Goal: Task Accomplishment & Management: Use online tool/utility

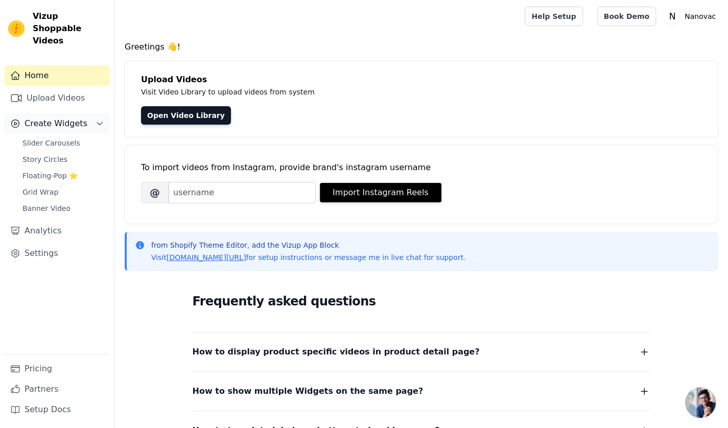
click at [34, 117] on span "Create Widgets" at bounding box center [56, 123] width 63 height 12
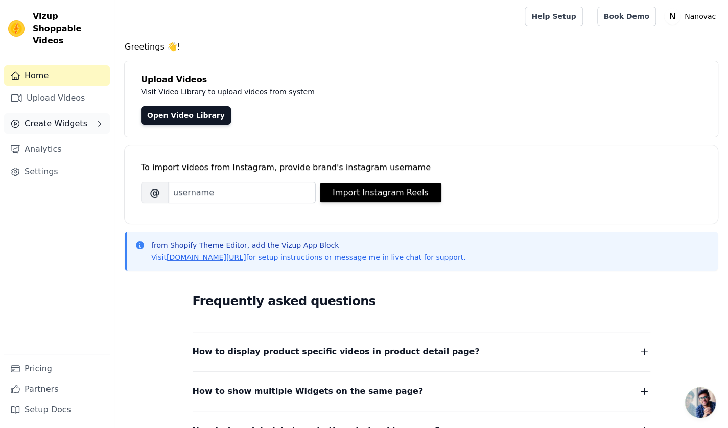
click at [91, 113] on button "Create Widgets" at bounding box center [57, 123] width 106 height 20
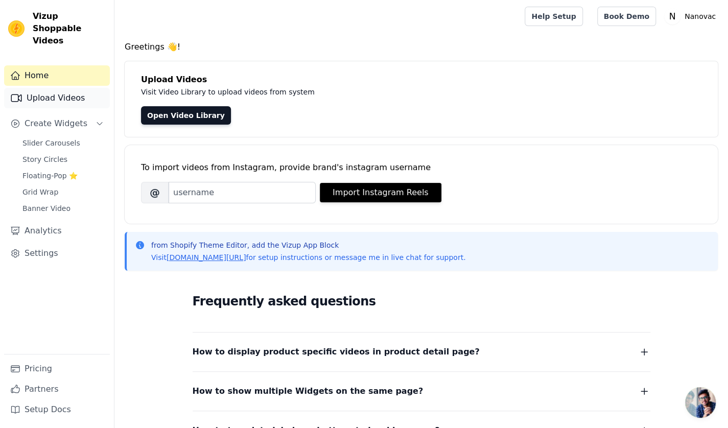
click at [69, 88] on link "Upload Videos" at bounding box center [57, 98] width 106 height 20
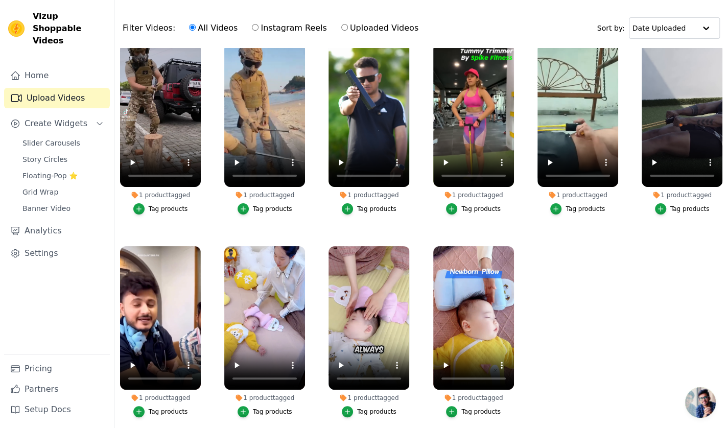
scroll to position [102, 0]
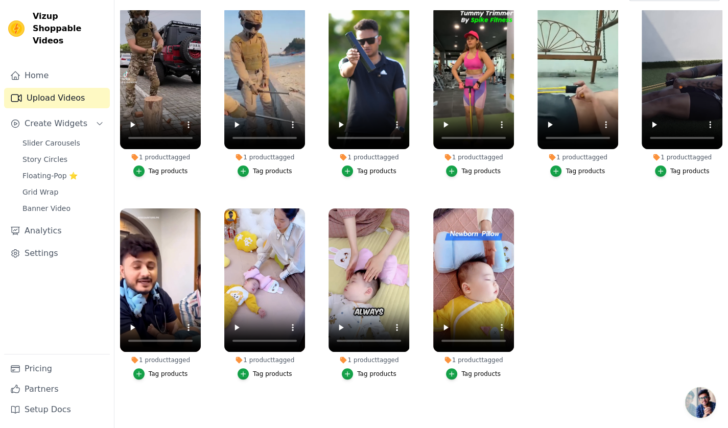
click at [541, 255] on ul "1 product tagged Tag products 1 product tagged Tag products 1 product tagged Ta…" at bounding box center [420, 207] width 613 height 395
click at [510, 208] on icon "button" at bounding box center [512, 210] width 4 height 4
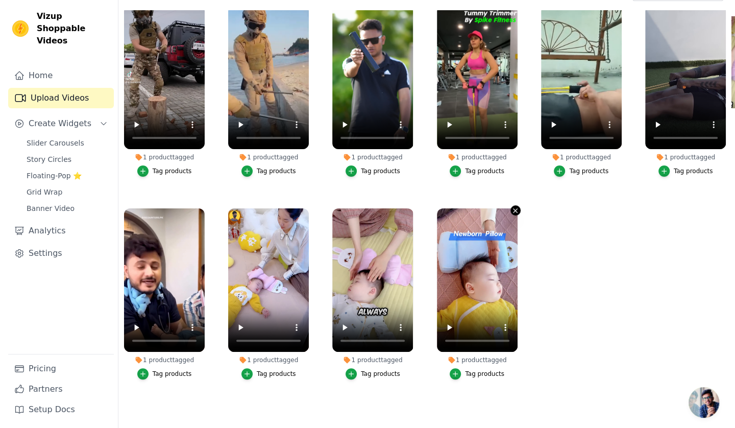
scroll to position [0, 0]
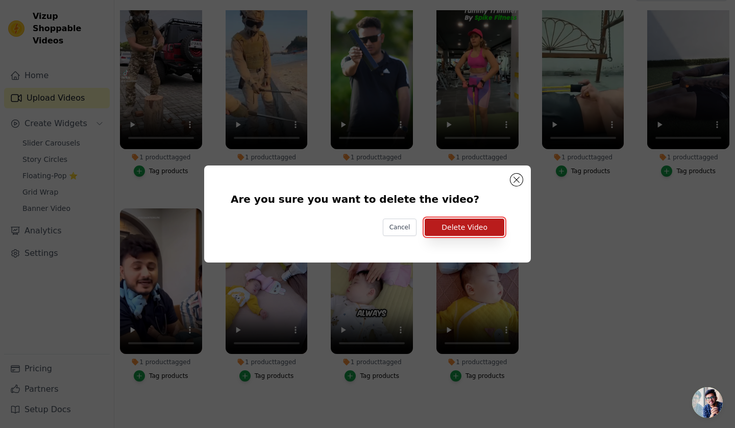
click at [491, 229] on button "Delete Video" at bounding box center [465, 227] width 80 height 17
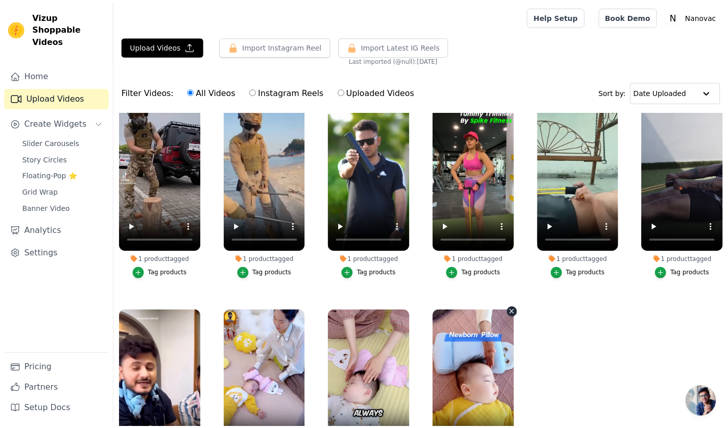
scroll to position [102, 0]
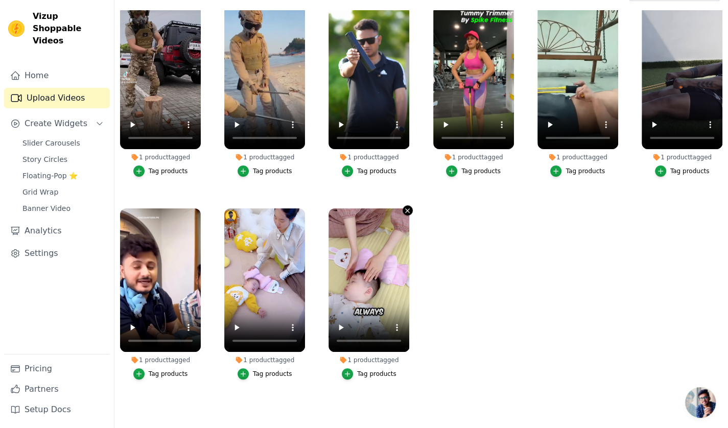
click at [404, 207] on icon "button" at bounding box center [407, 211] width 8 height 8
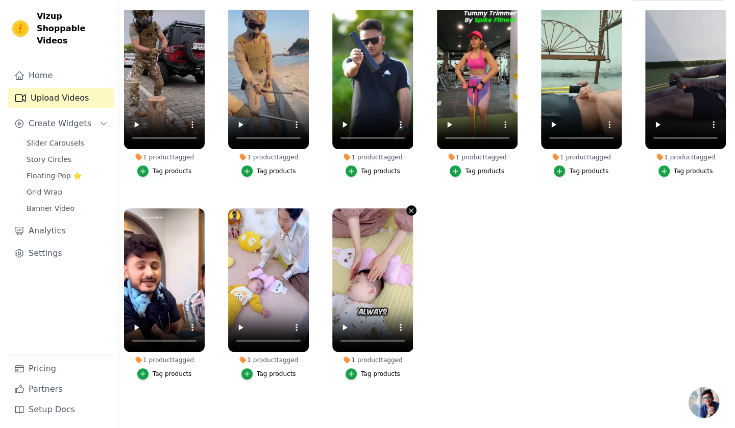
scroll to position [0, 0]
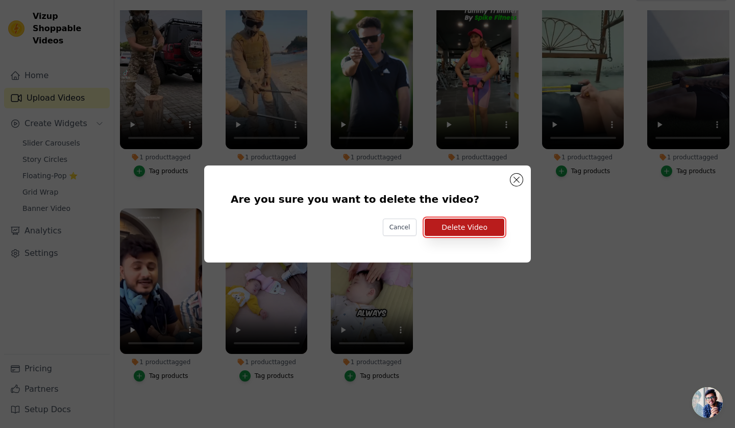
click at [452, 228] on button "Delete Video" at bounding box center [465, 227] width 80 height 17
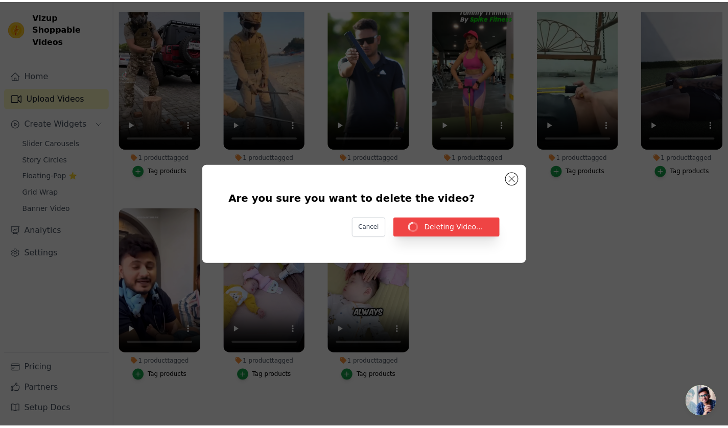
scroll to position [102, 0]
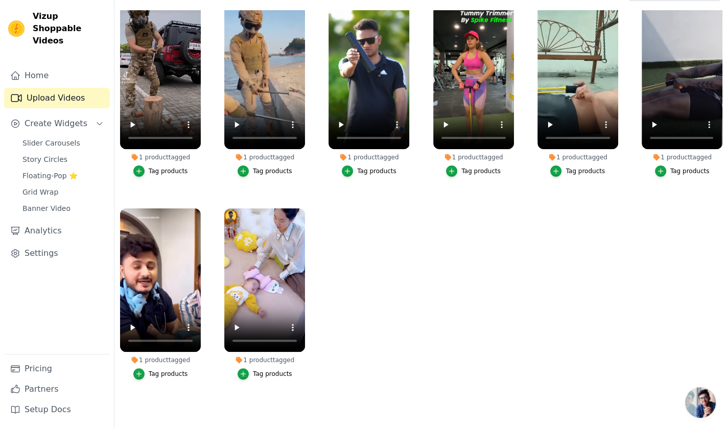
click at [305, 203] on div "1 product tagged Tag products" at bounding box center [265, 296] width 92 height 186
click at [299, 207] on icon "button" at bounding box center [303, 211] width 8 height 8
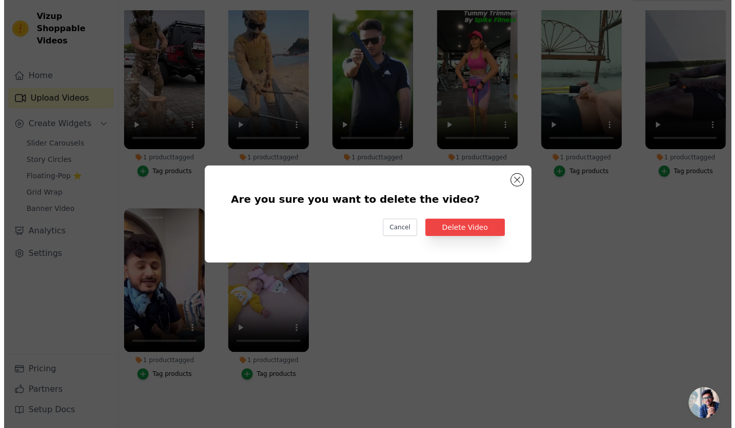
scroll to position [0, 0]
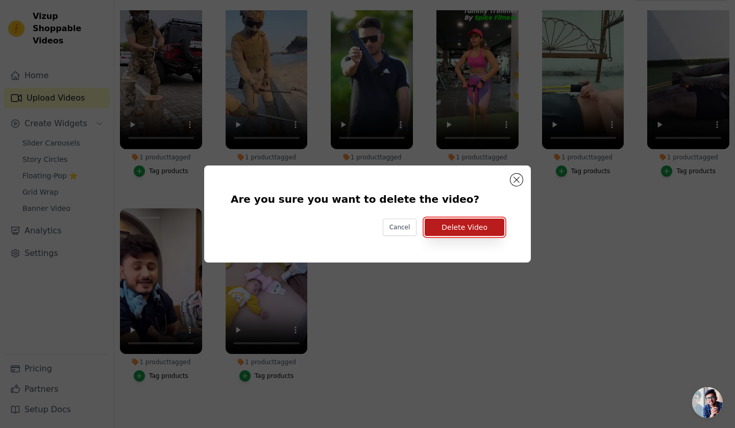
click at [454, 229] on button "Delete Video" at bounding box center [465, 227] width 80 height 17
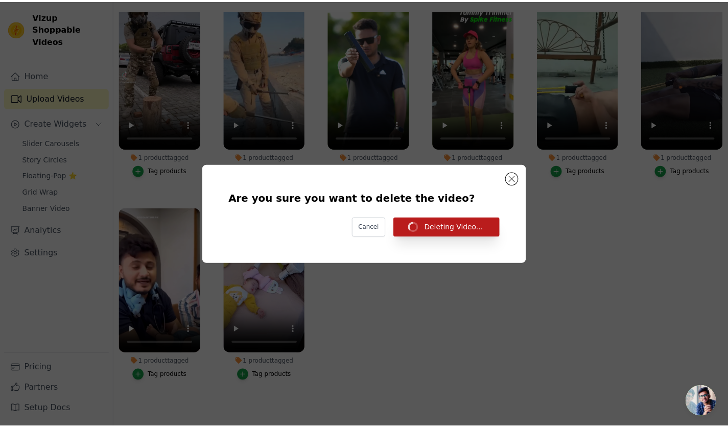
scroll to position [102, 0]
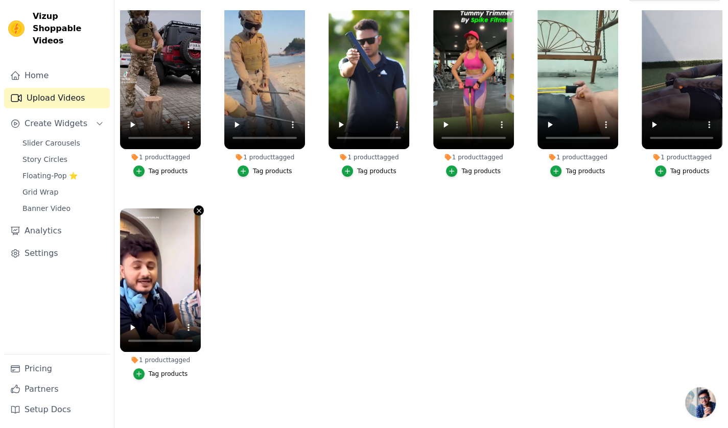
click at [199, 207] on icon "button" at bounding box center [199, 211] width 8 height 8
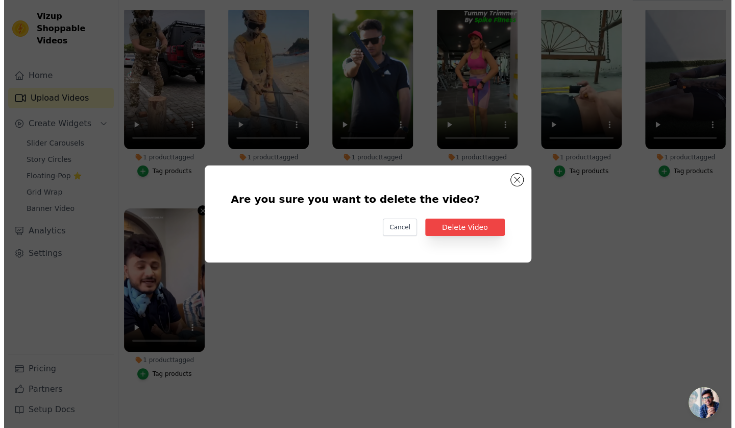
scroll to position [0, 0]
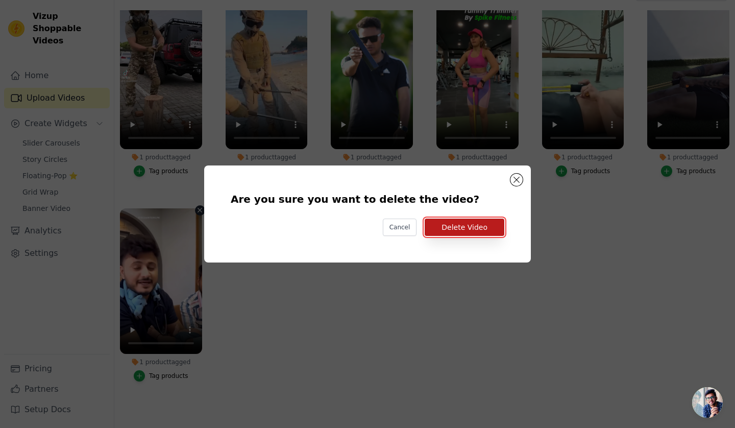
click at [442, 230] on button "Delete Video" at bounding box center [465, 227] width 80 height 17
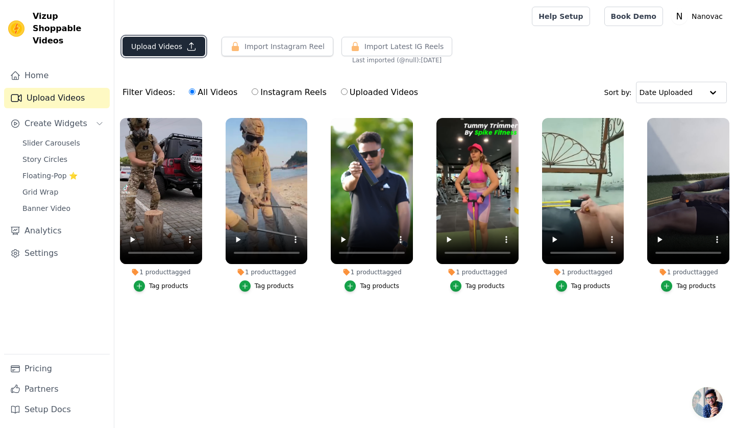
click at [190, 41] on icon "button" at bounding box center [191, 46] width 10 height 10
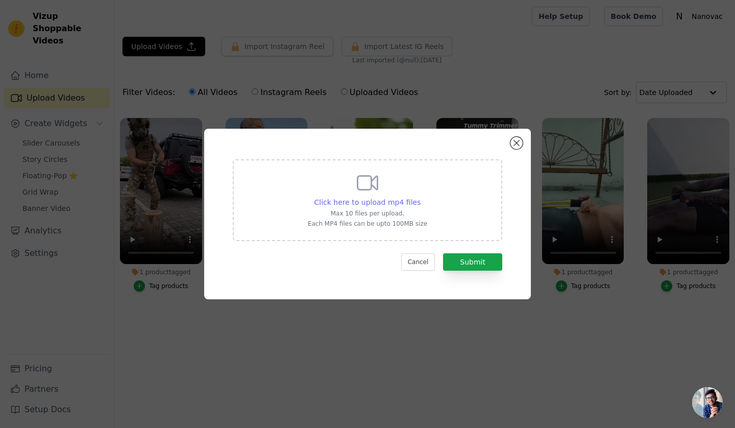
click at [390, 204] on span "Click here to upload mp4 files" at bounding box center [367, 202] width 107 height 8
click at [420, 197] on input "Click here to upload mp4 files Max 10 files per upload. Each MP4 files can be u…" at bounding box center [420, 197] width 1 height 1
type input "C:\fakepath\6542f3fb99d2428f9f6b22b0b7daf59a.HD-1080p-2.5Mbps-49790812.mp4"
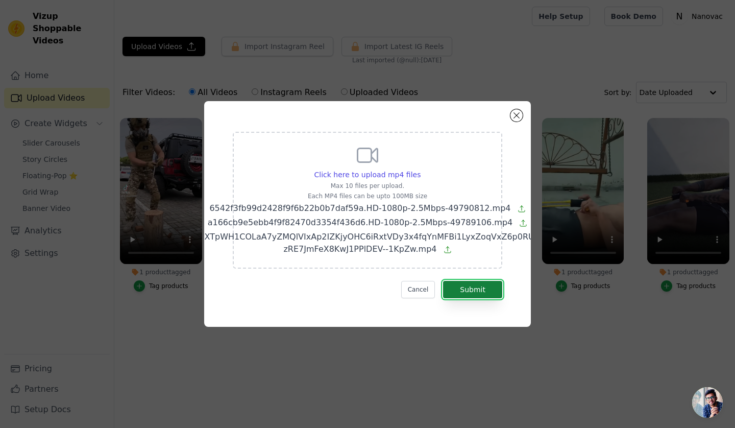
click at [468, 288] on button "Submit" at bounding box center [472, 289] width 59 height 17
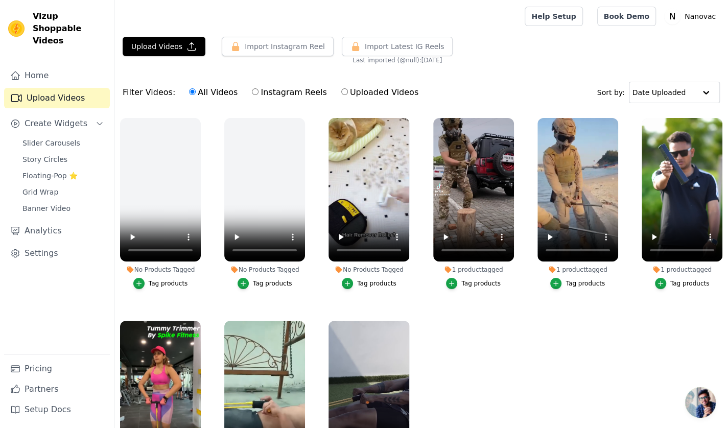
scroll to position [103, 0]
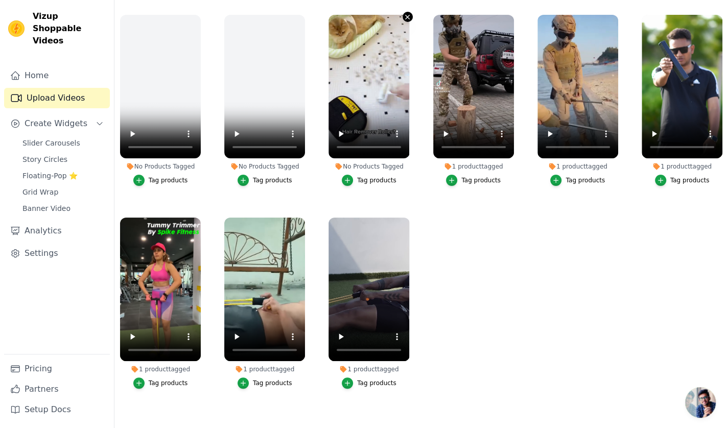
click at [404, 16] on icon "button" at bounding box center [407, 17] width 8 height 8
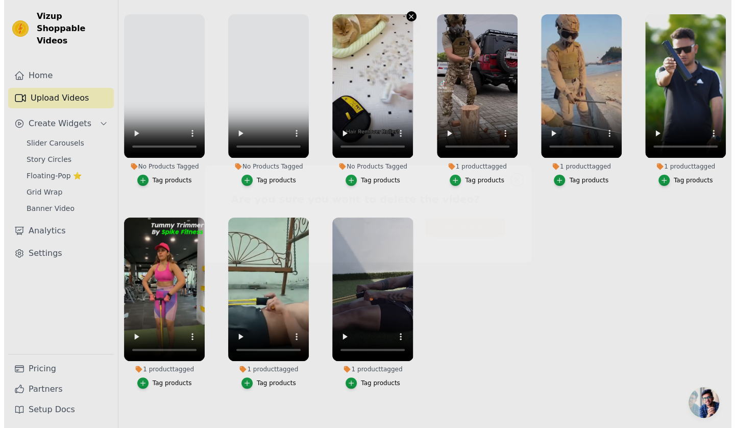
scroll to position [0, 0]
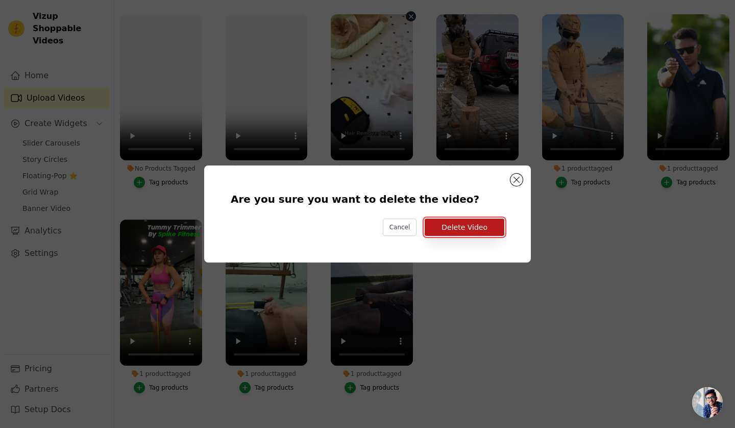
click at [482, 231] on button "Delete Video" at bounding box center [465, 227] width 80 height 17
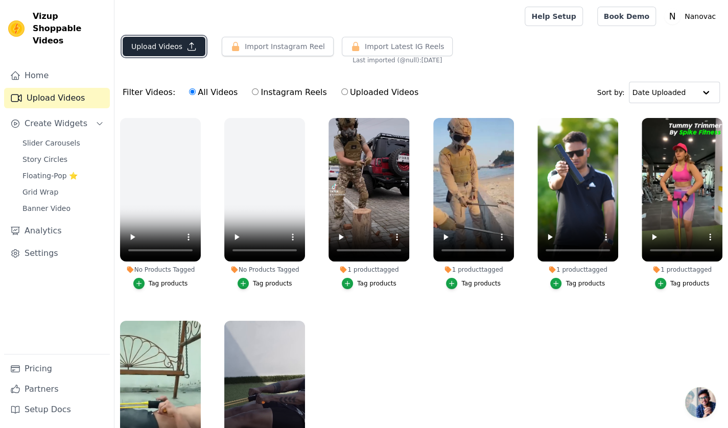
click at [180, 49] on button "Upload Videos" at bounding box center [164, 46] width 83 height 19
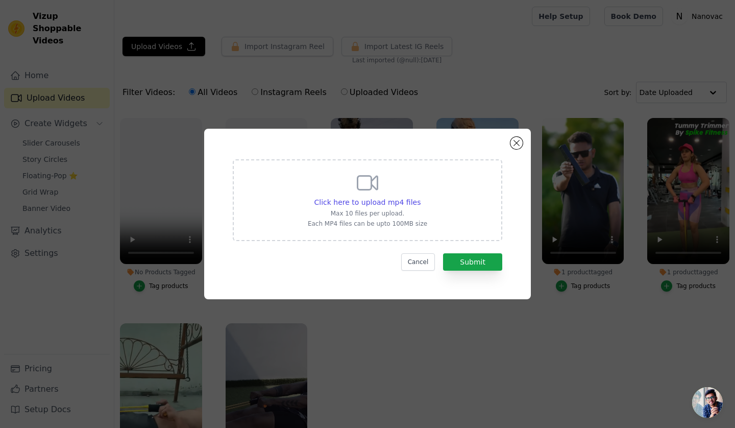
click at [417, 338] on div "Click here to upload mp4 files Max 10 files per upload. Each MP4 files can be u…" at bounding box center [367, 214] width 735 height 428
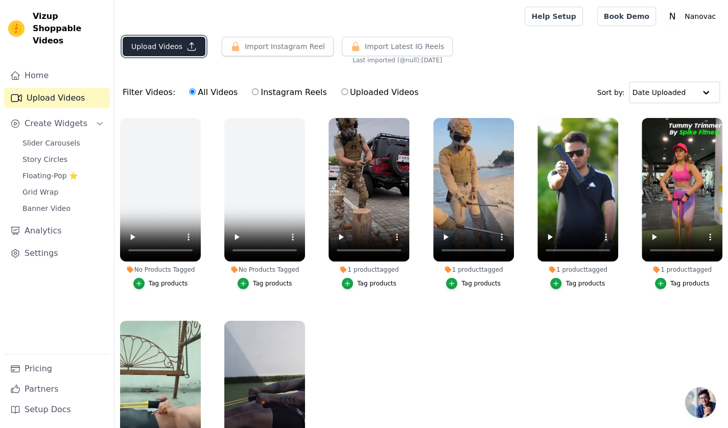
click at [192, 47] on icon "button" at bounding box center [191, 46] width 10 height 10
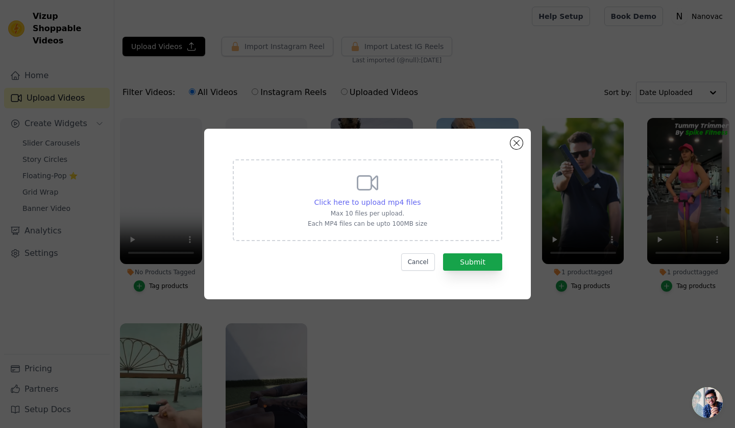
click at [391, 202] on span "Click here to upload mp4 files" at bounding box center [367, 202] width 107 height 8
click at [420, 197] on input "Click here to upload mp4 files Max 10 files per upload. Each MP4 files can be u…" at bounding box center [420, 197] width 1 height 1
click at [516, 143] on button "Close modal" at bounding box center [517, 143] width 12 height 12
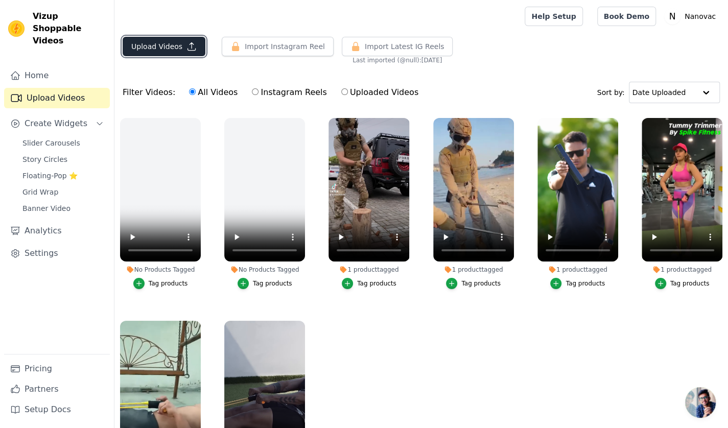
click at [139, 41] on button "Upload Videos" at bounding box center [164, 46] width 83 height 19
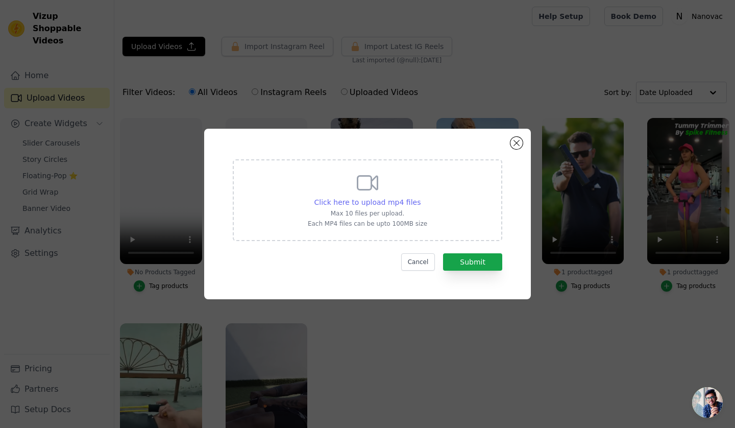
click at [346, 201] on span "Click here to upload mp4 files" at bounding box center [367, 202] width 107 height 8
click at [420, 197] on input "Click here to upload mp4 files Max 10 files per upload. Each MP4 files can be u…" at bounding box center [420, 197] width 1 height 1
type input "C:\fakepath\9004a69a7dfe43f0bc3120f477e22570.HD-1080p-2.5Mbps-49395570.mp4"
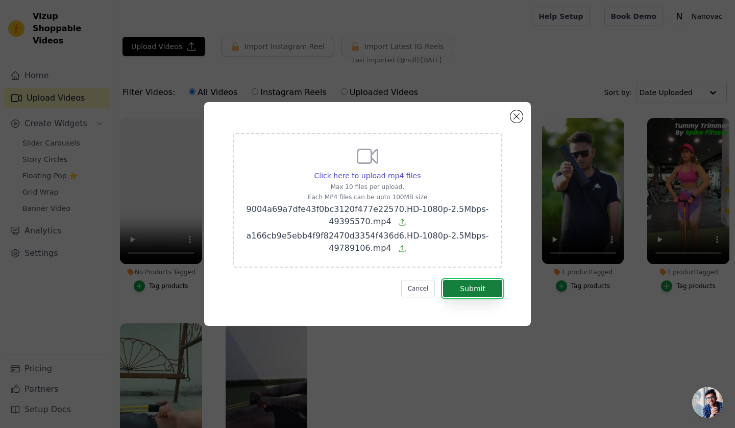
click at [469, 290] on button "Submit" at bounding box center [472, 288] width 59 height 17
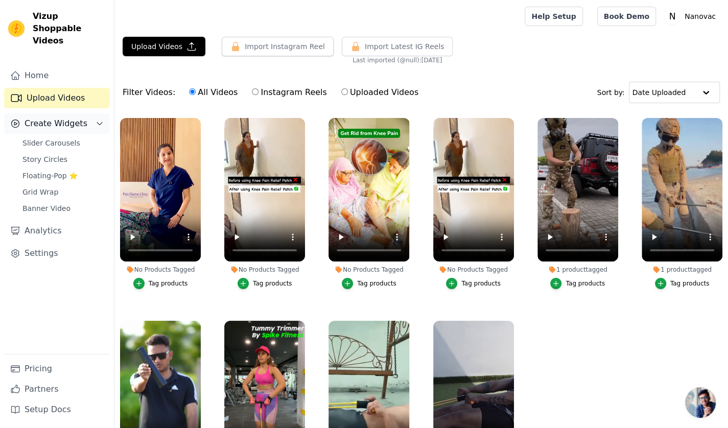
click at [99, 119] on icon "Sidebar" at bounding box center [99, 123] width 8 height 8
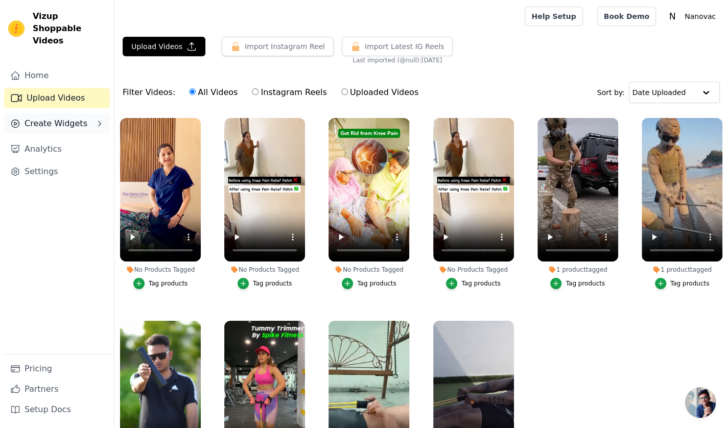
click at [99, 119] on icon "Sidebar" at bounding box center [99, 123] width 8 height 8
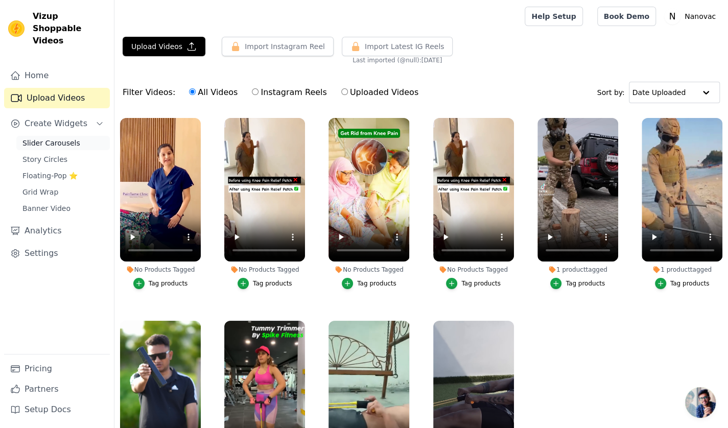
click at [58, 138] on span "Slider Carousels" at bounding box center [51, 143] width 58 height 10
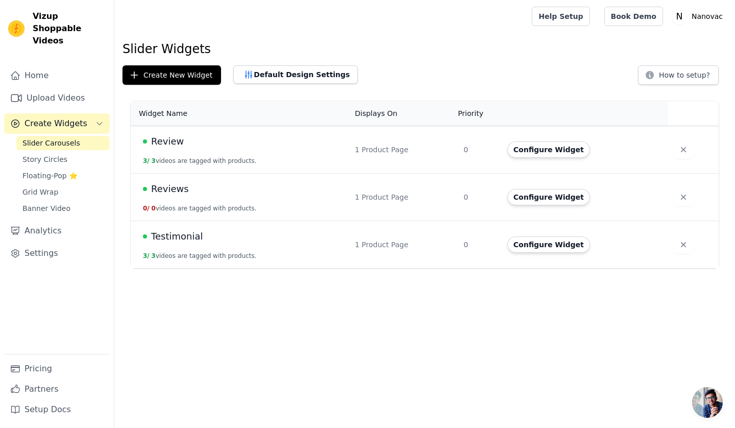
click at [192, 199] on td "Reviews 0 / 0 videos are tagged with products." at bounding box center [240, 197] width 218 height 47
click at [530, 200] on button "Configure Widget" at bounding box center [548, 197] width 83 height 16
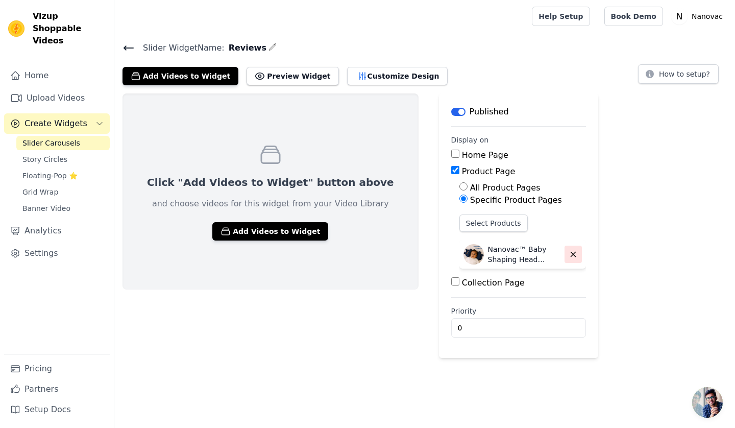
click at [569, 253] on icon "button" at bounding box center [573, 254] width 9 height 9
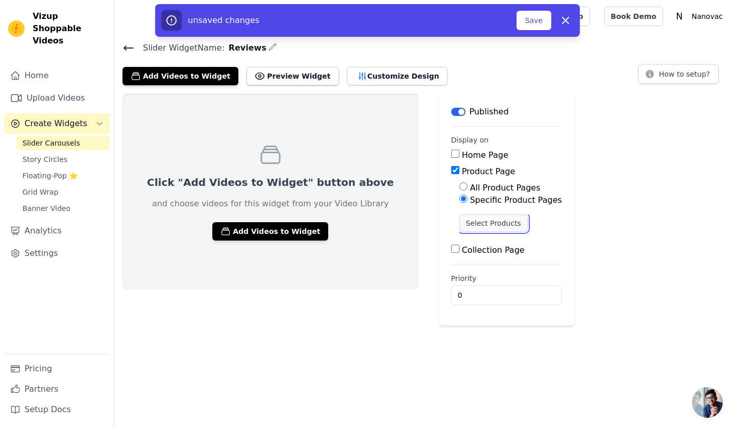
click at [459, 219] on button "Select Products" at bounding box center [493, 222] width 68 height 17
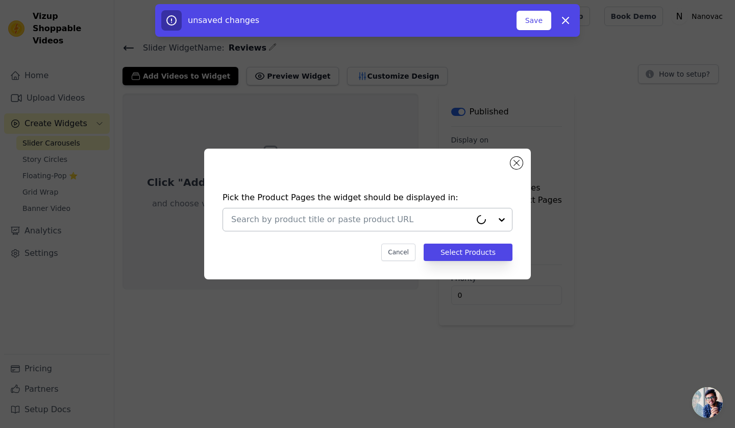
click at [439, 223] on input "text" at bounding box center [351, 219] width 240 height 12
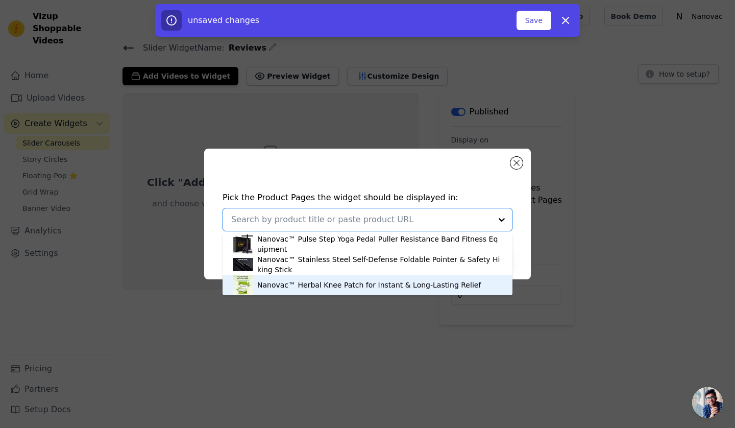
click at [314, 287] on div "Nanovac™ Herbal Knee Patch for Instant & Long-Lasting Relief" at bounding box center [369, 285] width 224 height 10
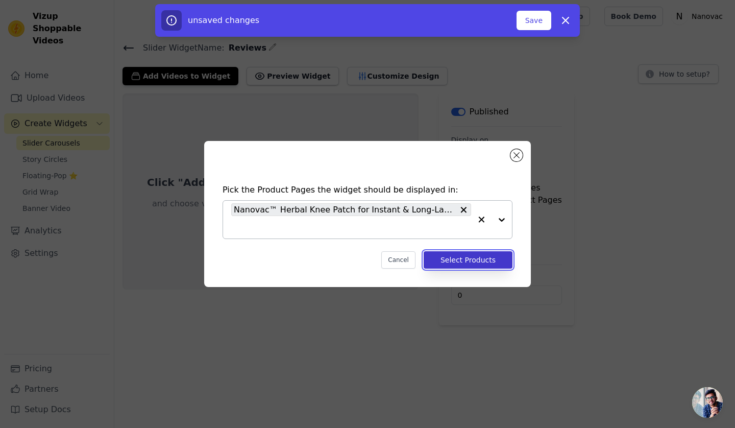
click at [466, 260] on button "Select Products" at bounding box center [468, 259] width 89 height 17
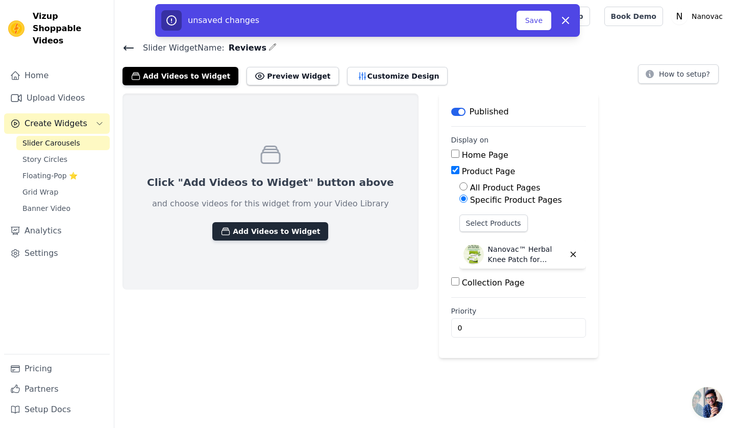
click at [268, 229] on button "Add Videos to Widget" at bounding box center [270, 231] width 116 height 18
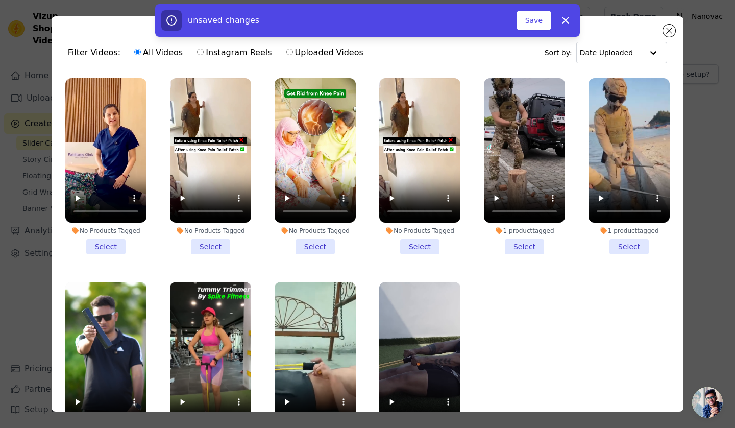
click at [102, 243] on li "No Products Tagged Select" at bounding box center [105, 166] width 81 height 176
click at [0, 0] on input "No Products Tagged Select" at bounding box center [0, 0] width 0 height 0
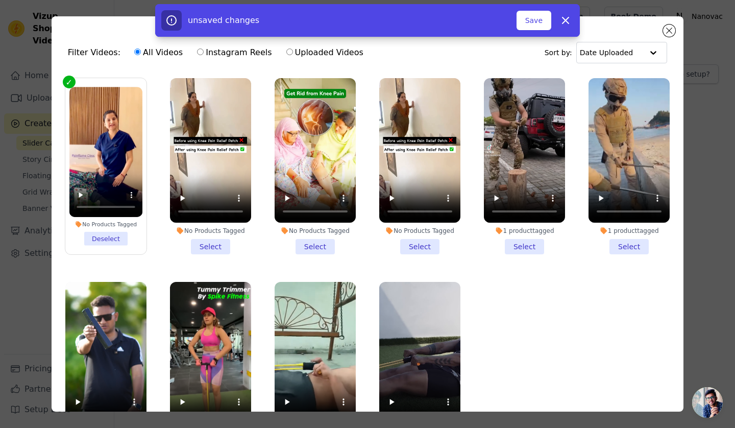
click at [216, 243] on li "No Products Tagged Select" at bounding box center [210, 166] width 81 height 176
click at [0, 0] on input "No Products Tagged Select" at bounding box center [0, 0] width 0 height 0
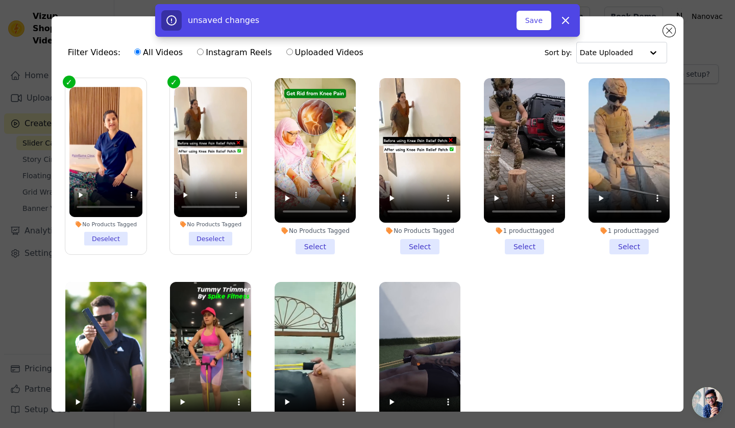
click at [300, 241] on li "No Products Tagged Select" at bounding box center [315, 166] width 81 height 176
click at [0, 0] on input "No Products Tagged Select" at bounding box center [0, 0] width 0 height 0
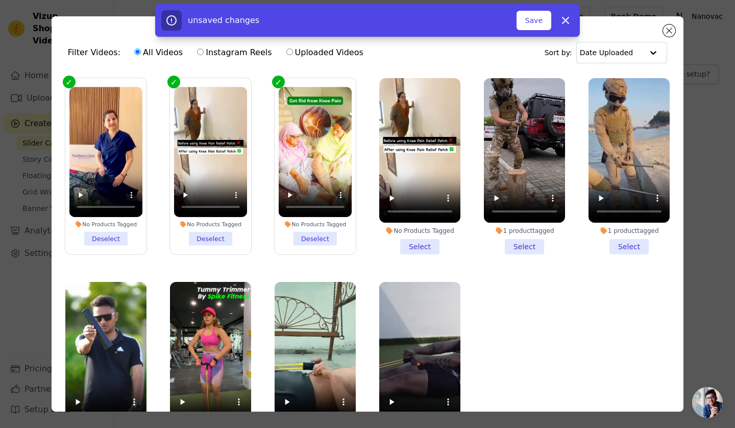
click at [409, 245] on li "No Products Tagged Select" at bounding box center [419, 166] width 81 height 176
click at [0, 0] on input "No Products Tagged Select" at bounding box center [0, 0] width 0 height 0
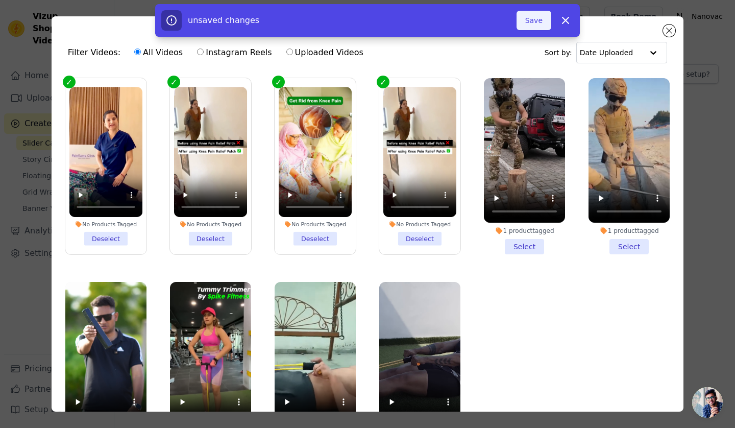
click at [536, 19] on button "Save" at bounding box center [534, 20] width 35 height 19
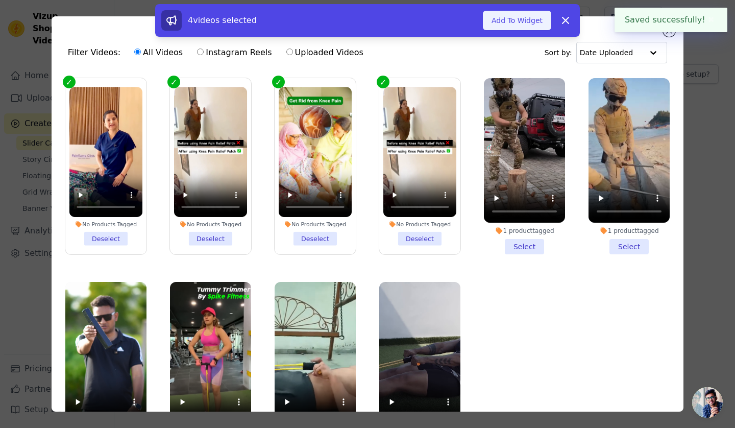
click at [533, 20] on button "Add To Widget" at bounding box center [517, 20] width 68 height 19
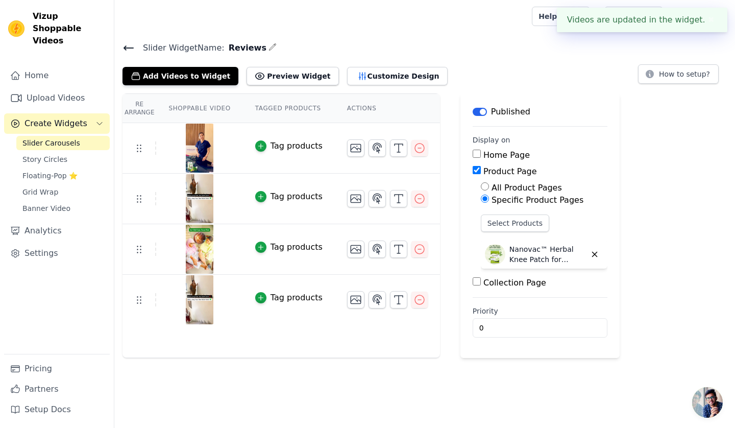
click at [263, 145] on button "Tag products" at bounding box center [288, 146] width 67 height 12
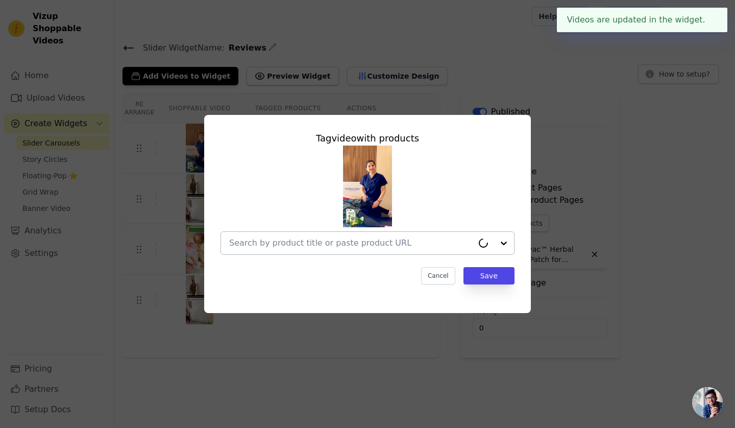
click at [377, 243] on input "text" at bounding box center [351, 243] width 244 height 12
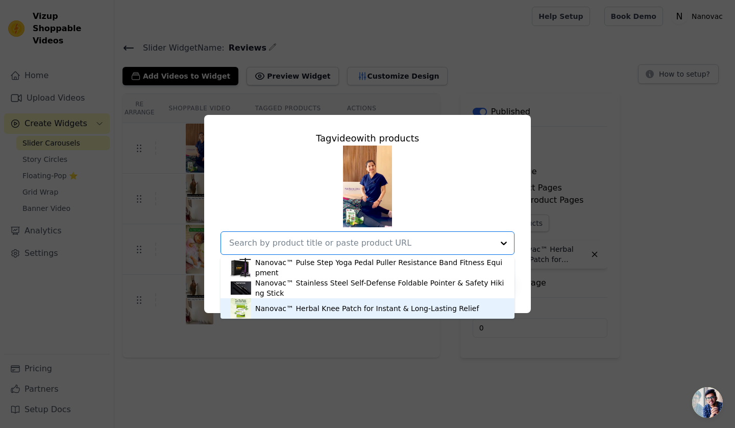
click at [339, 305] on div "Nanovac™ Herbal Knee Patch for Instant & Long-Lasting Relief" at bounding box center [367, 308] width 224 height 10
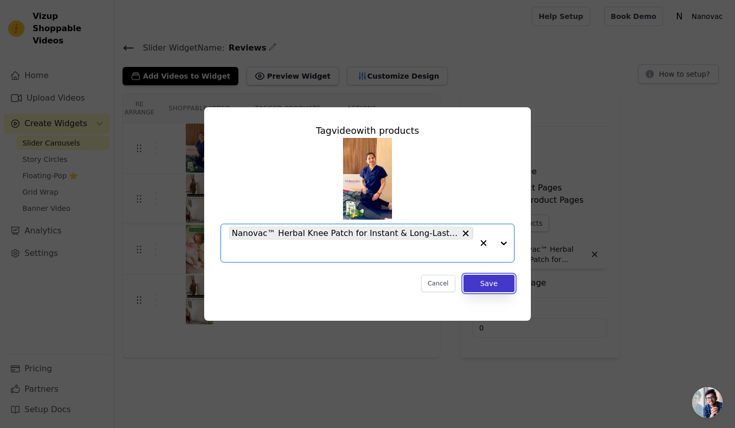
click at [499, 280] on button "Save" at bounding box center [489, 283] width 51 height 17
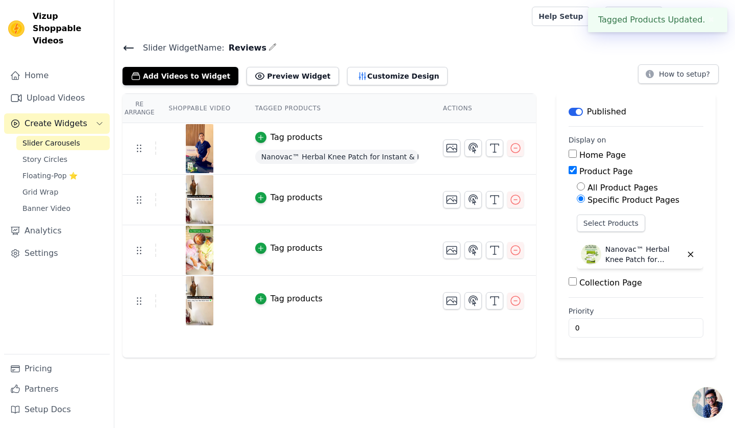
click at [281, 195] on div "Tag products" at bounding box center [297, 197] width 52 height 12
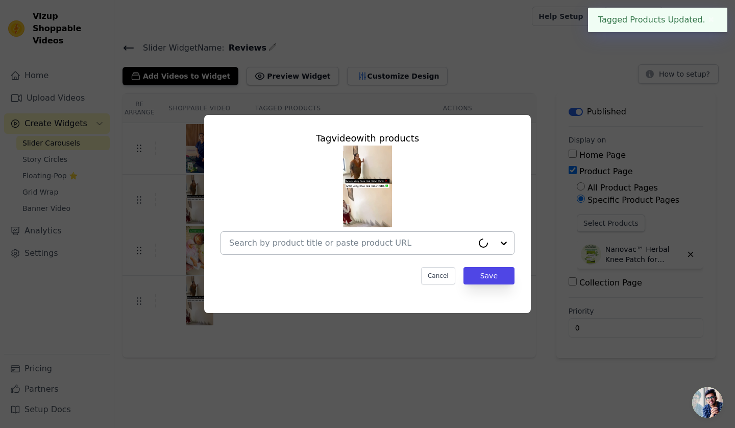
click at [416, 244] on input "text" at bounding box center [351, 243] width 244 height 12
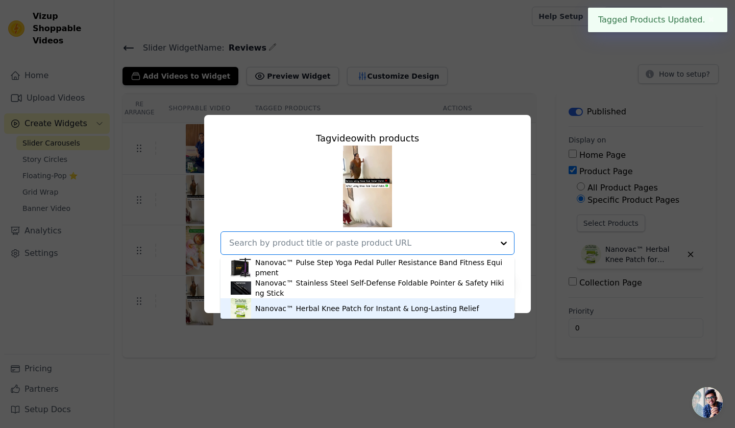
click at [377, 300] on div "Nanovac™ Herbal Knee Patch for Instant & Long-Lasting Relief" at bounding box center [368, 308] width 274 height 20
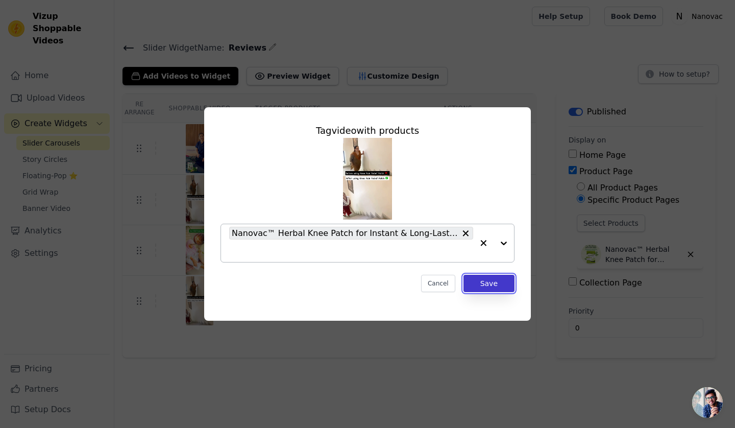
click at [493, 285] on button "Save" at bounding box center [489, 283] width 51 height 17
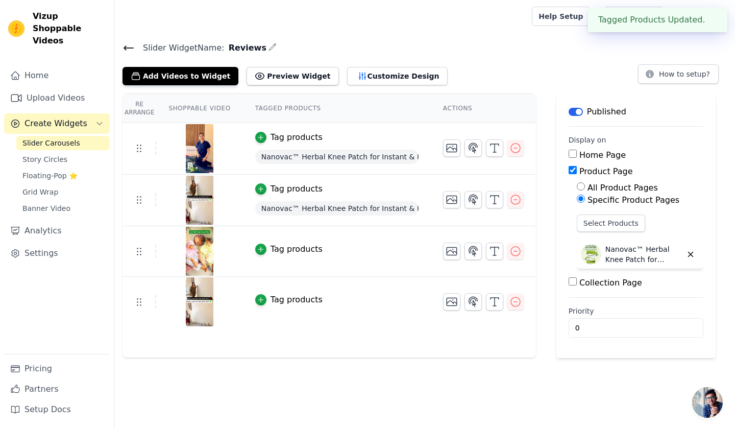
click at [310, 247] on div "Tag products" at bounding box center [336, 249] width 163 height 12
click at [292, 247] on div "Tag products" at bounding box center [297, 249] width 52 height 12
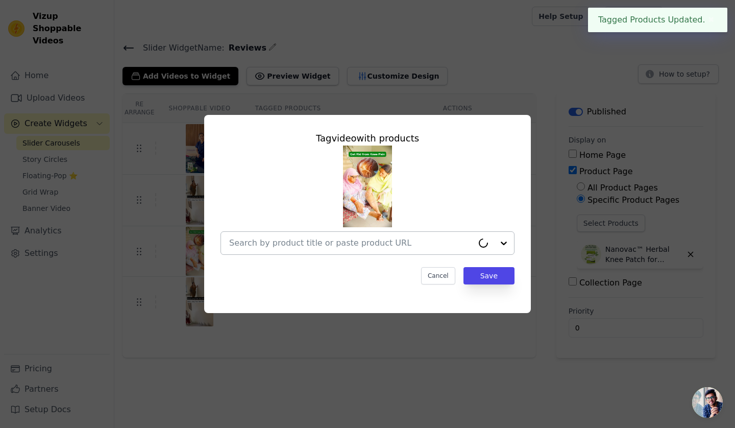
click at [380, 248] on input "text" at bounding box center [351, 243] width 244 height 12
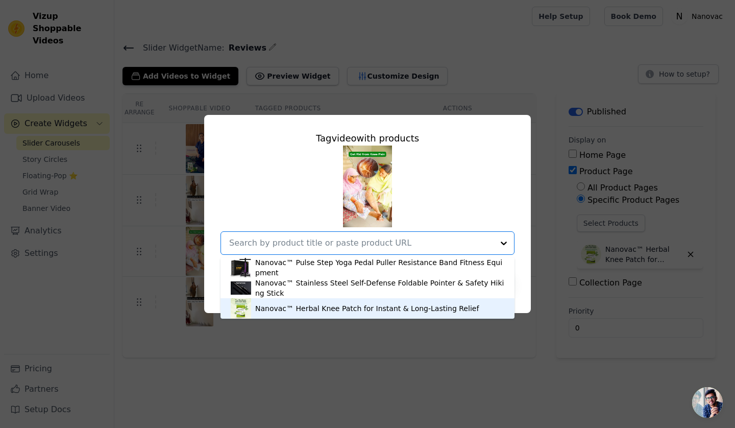
click at [386, 304] on div "Nanovac™ Herbal Knee Patch for Instant & Long-Lasting Relief" at bounding box center [367, 308] width 224 height 10
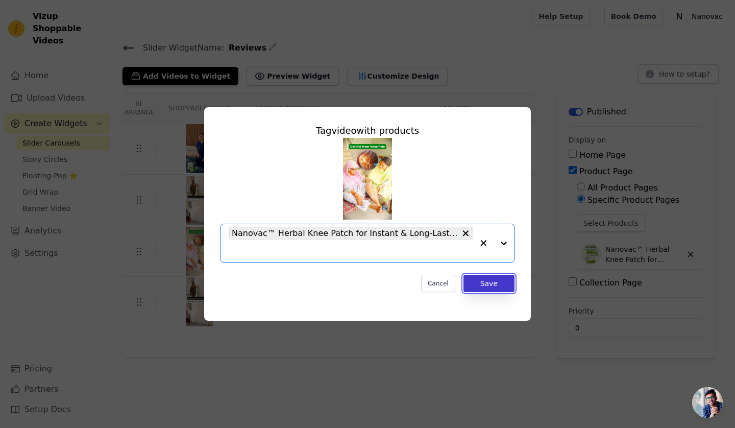
click at [475, 285] on button "Save" at bounding box center [489, 283] width 51 height 17
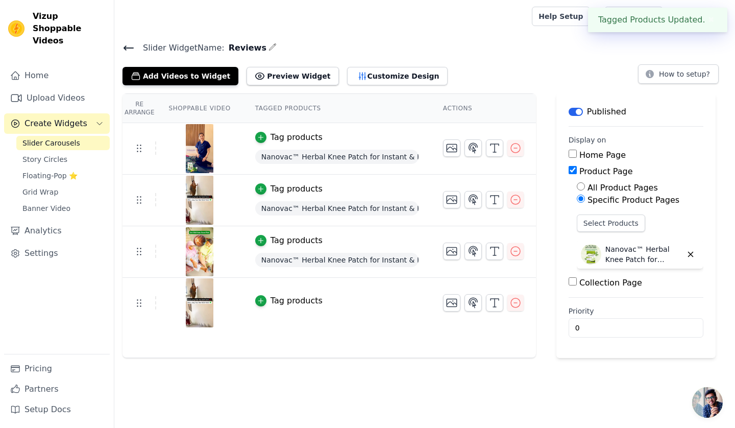
click at [307, 299] on div "Tag products" at bounding box center [297, 301] width 52 height 12
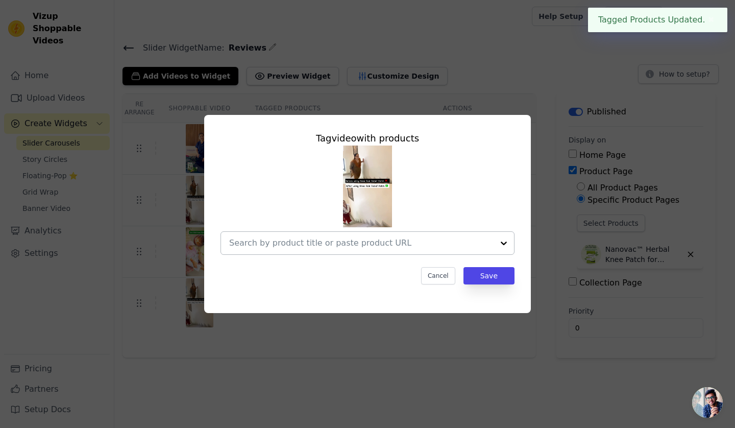
click at [390, 247] on input "text" at bounding box center [361, 243] width 264 height 12
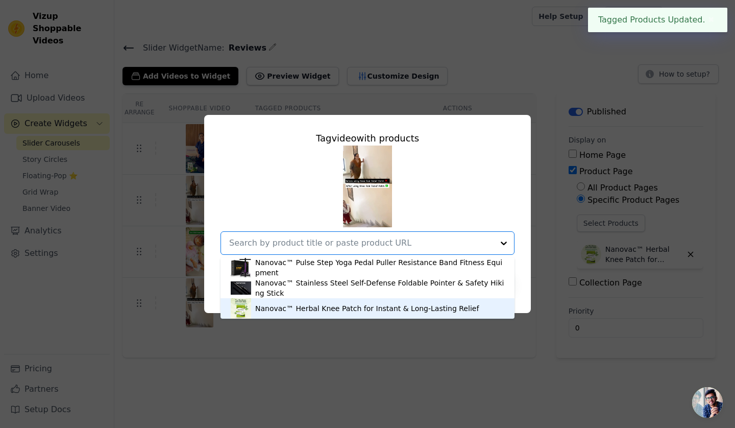
click at [391, 305] on div "Nanovac™ Herbal Knee Patch for Instant & Long-Lasting Relief" at bounding box center [367, 308] width 224 height 10
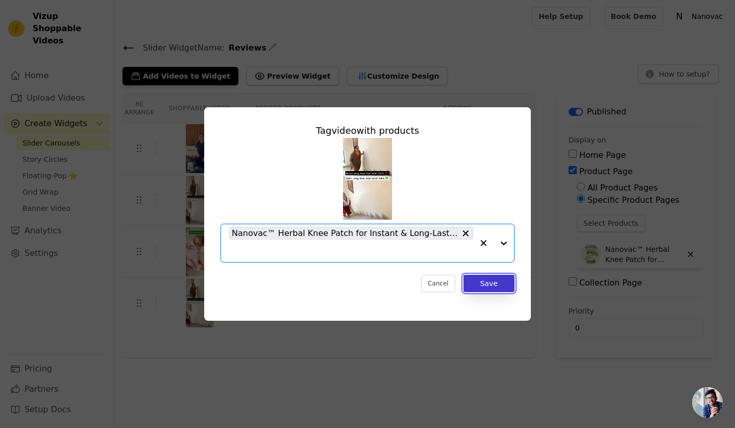
click at [479, 286] on button "Save" at bounding box center [489, 283] width 51 height 17
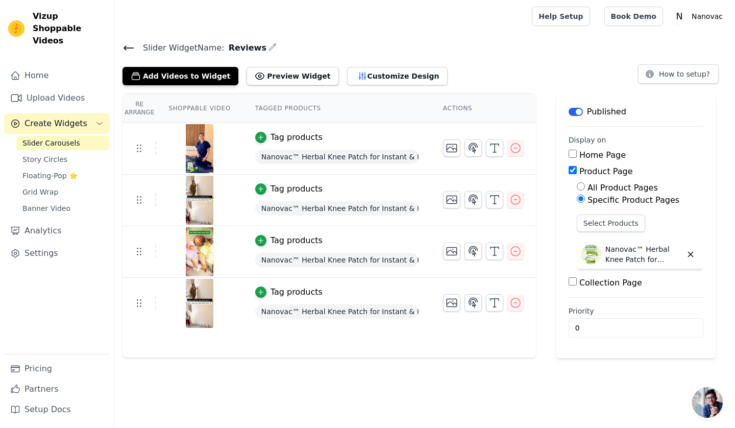
click at [130, 49] on icon at bounding box center [129, 48] width 12 height 12
